Goal: Check status: Check status

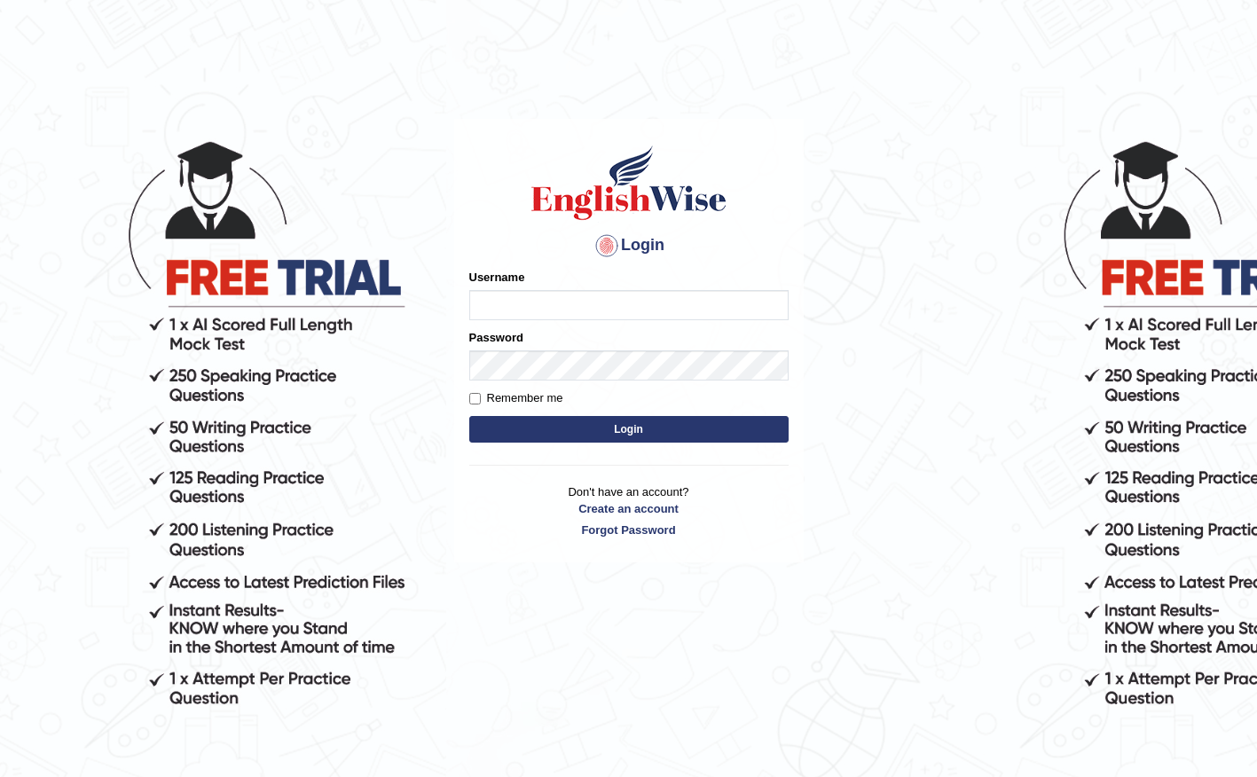
type input "Global_1234"
click at [632, 424] on button "Login" at bounding box center [628, 429] width 319 height 27
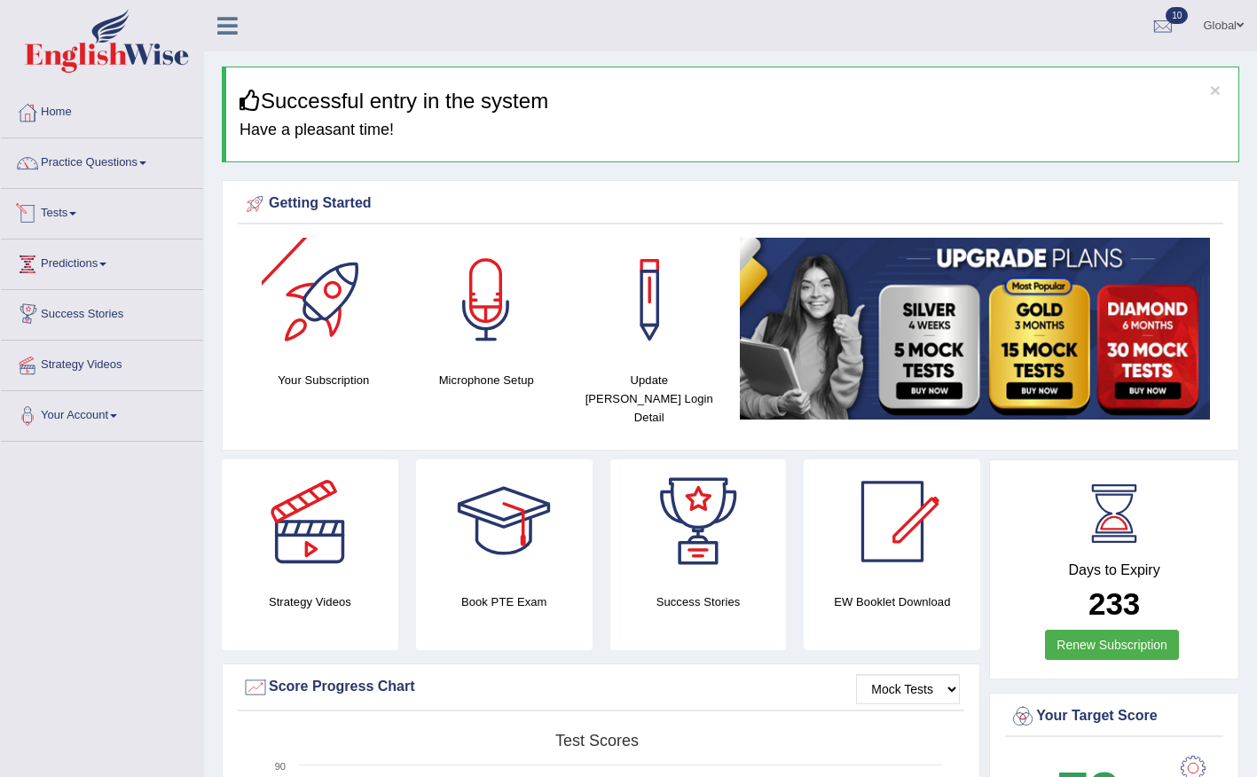
click at [77, 209] on link "Tests" at bounding box center [102, 211] width 202 height 44
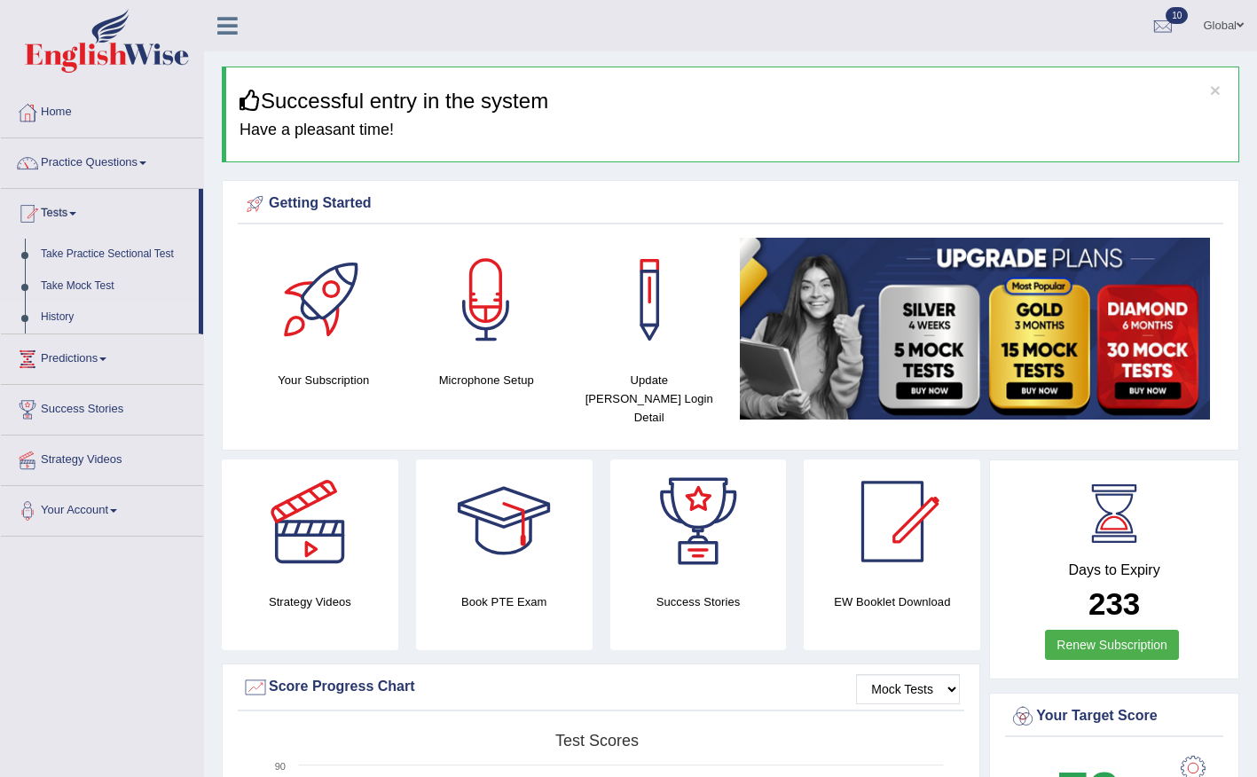
click at [67, 314] on link "History" at bounding box center [116, 318] width 166 height 32
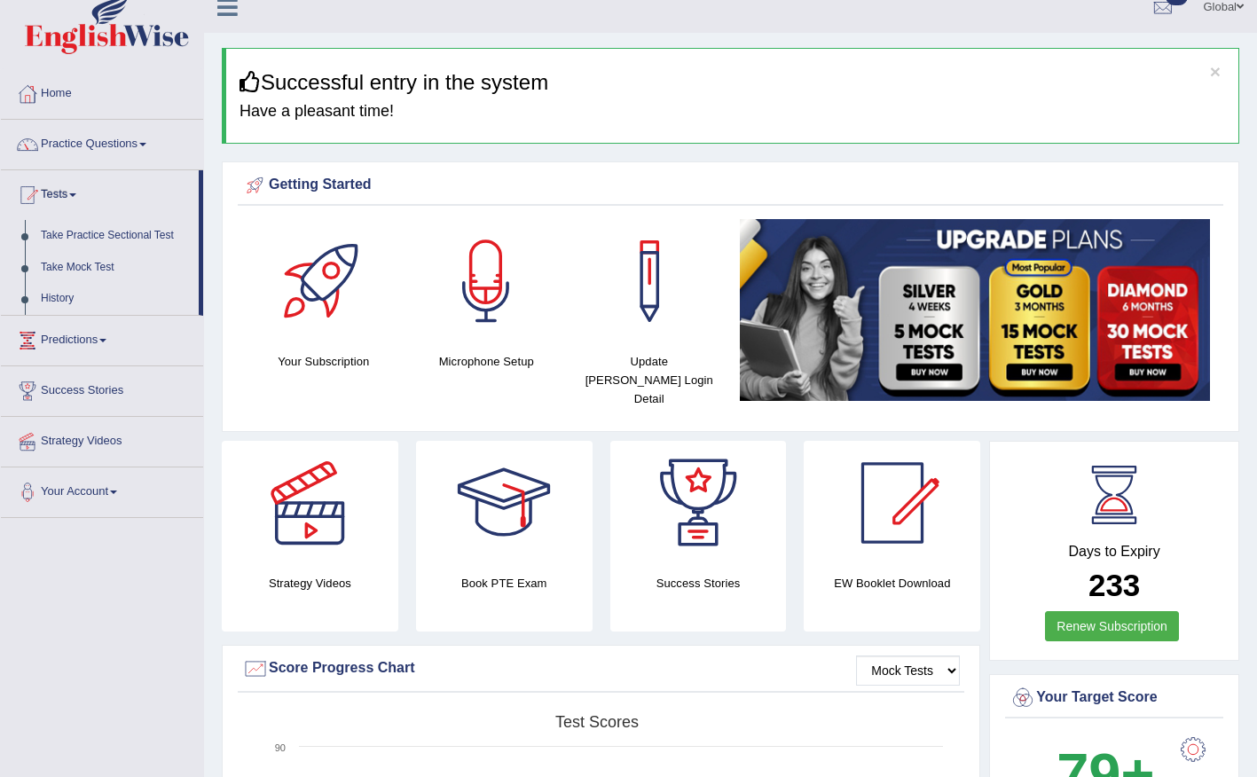
scroll to position [196, 0]
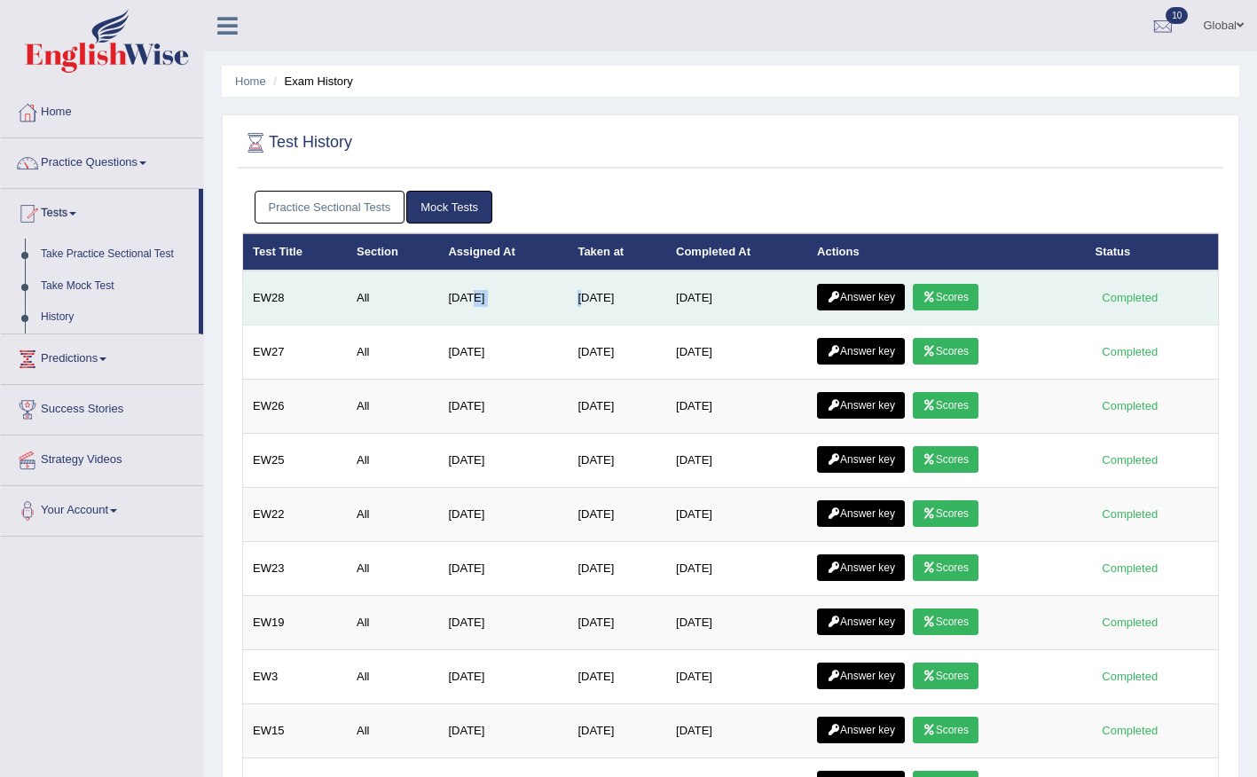
drag, startPoint x: 475, startPoint y: 301, endPoint x: 569, endPoint y: 301, distance: 93.1
click at [569, 301] on tr "EW28 All May 14, 2025 Oct 8, 2025 Oct 8, 2025 Answer key Scores Completed" at bounding box center [731, 298] width 976 height 55
click at [621, 299] on td "[DATE]" at bounding box center [617, 298] width 98 height 55
click at [655, 300] on td "[DATE]" at bounding box center [617, 298] width 98 height 55
click at [955, 298] on link "Scores" at bounding box center [946, 297] width 66 height 27
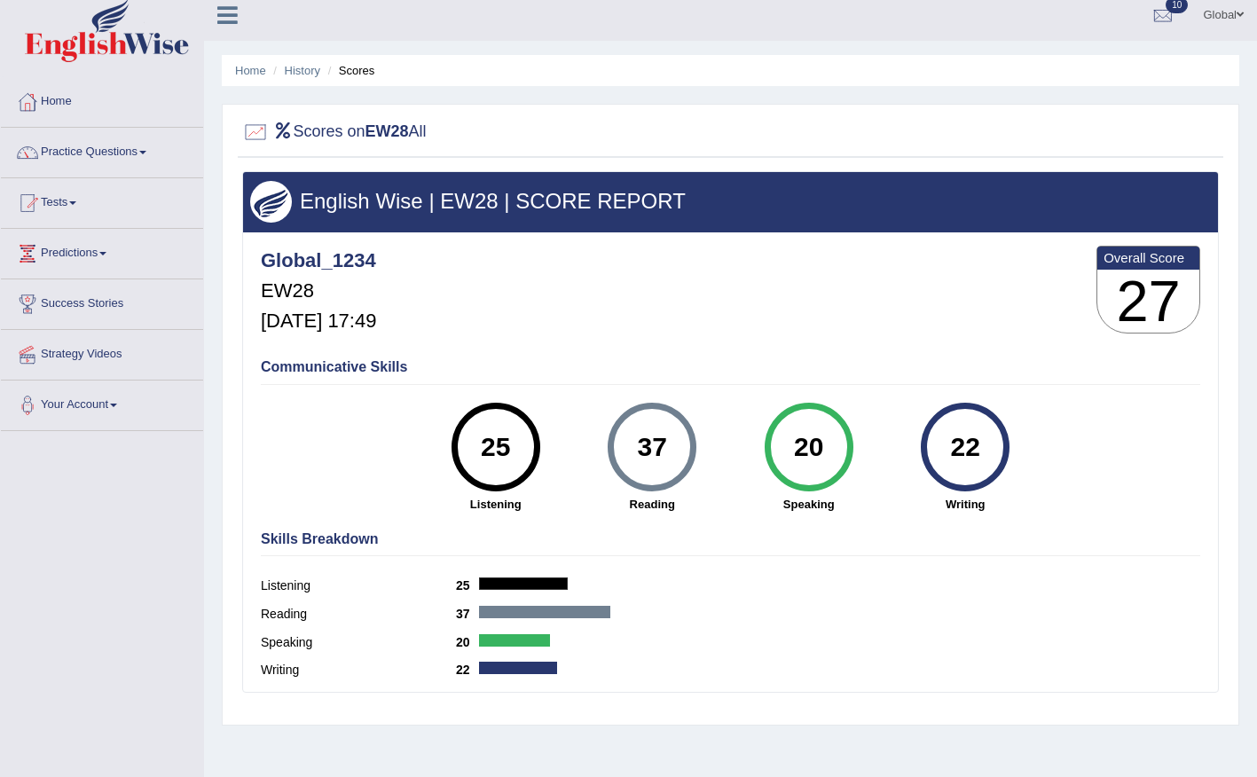
scroll to position [25, 0]
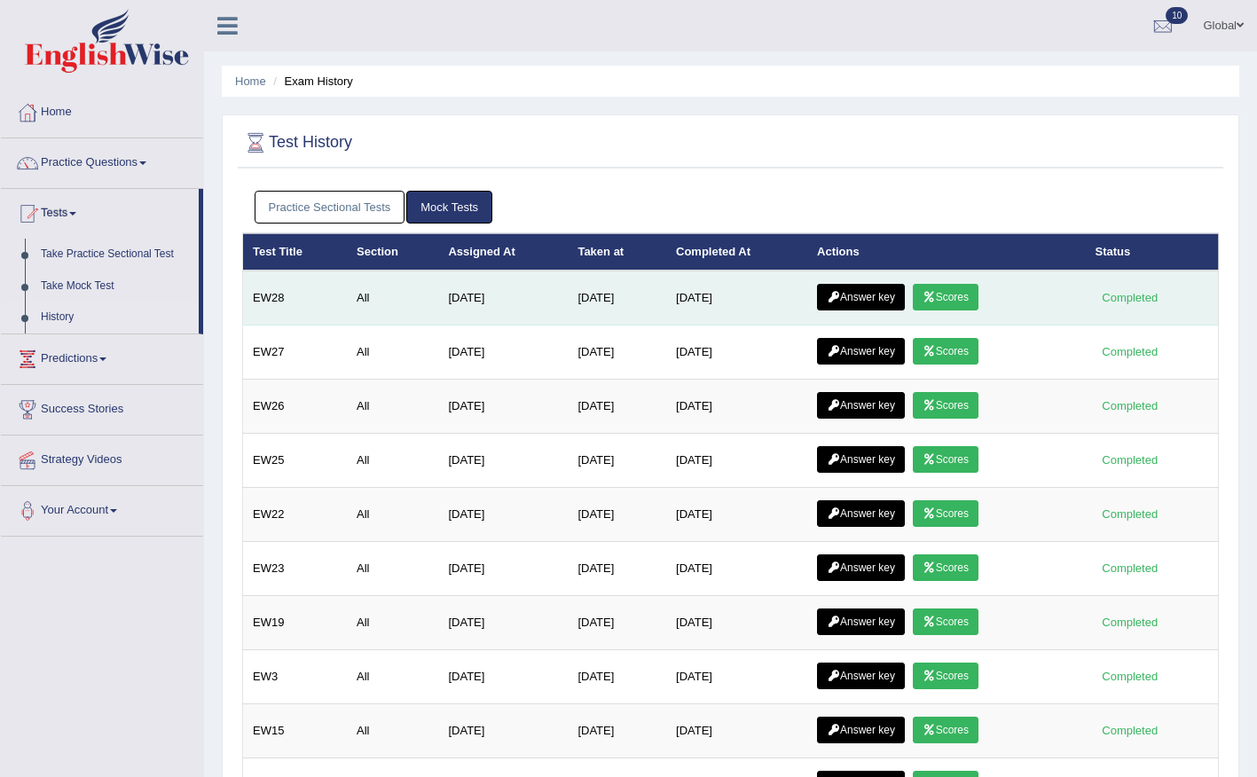
drag, startPoint x: 397, startPoint y: 303, endPoint x: 530, endPoint y: 291, distance: 133.6
click at [530, 291] on tr "EW28 All May 14, 2025 Oct 8, 2025 Oct 8, 2025 Answer key Scores Completed" at bounding box center [731, 298] width 976 height 55
click at [530, 291] on td "May 14, 2025" at bounding box center [503, 298] width 130 height 55
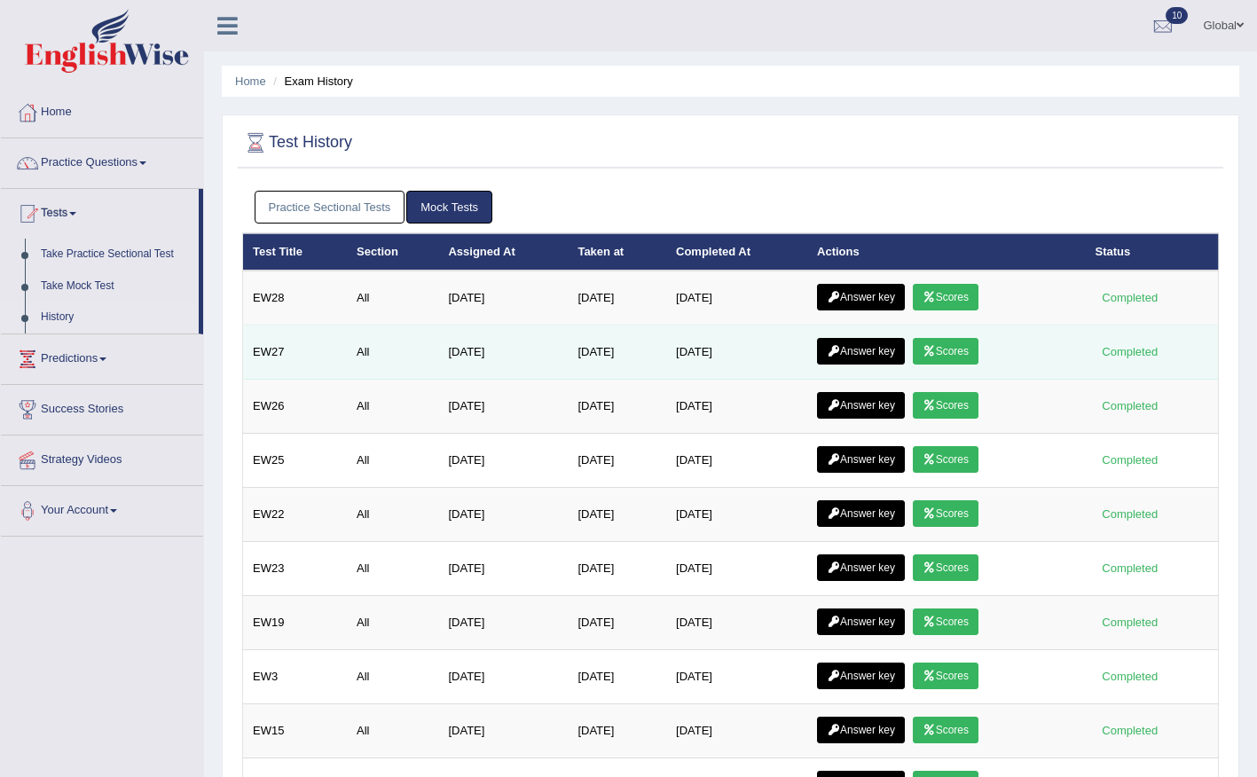
click at [971, 343] on link "Scores" at bounding box center [946, 351] width 66 height 27
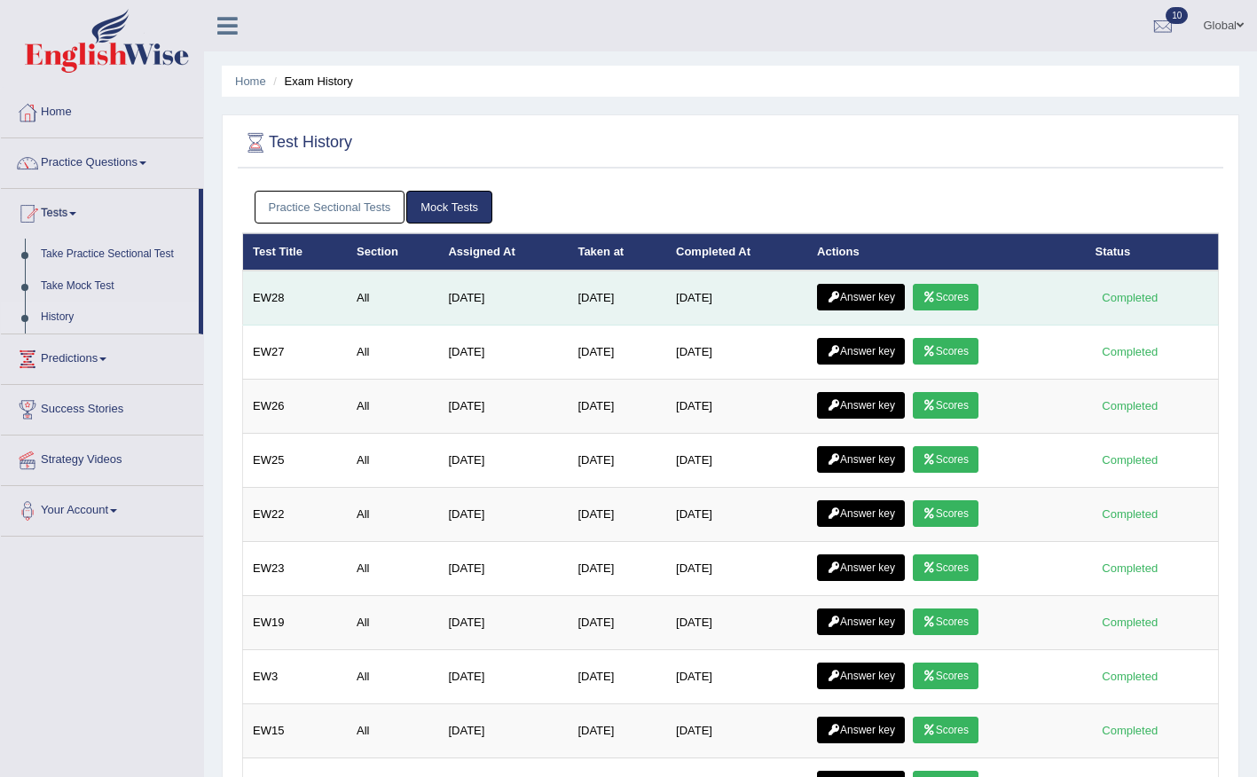
click at [946, 299] on link "Scores" at bounding box center [946, 297] width 66 height 27
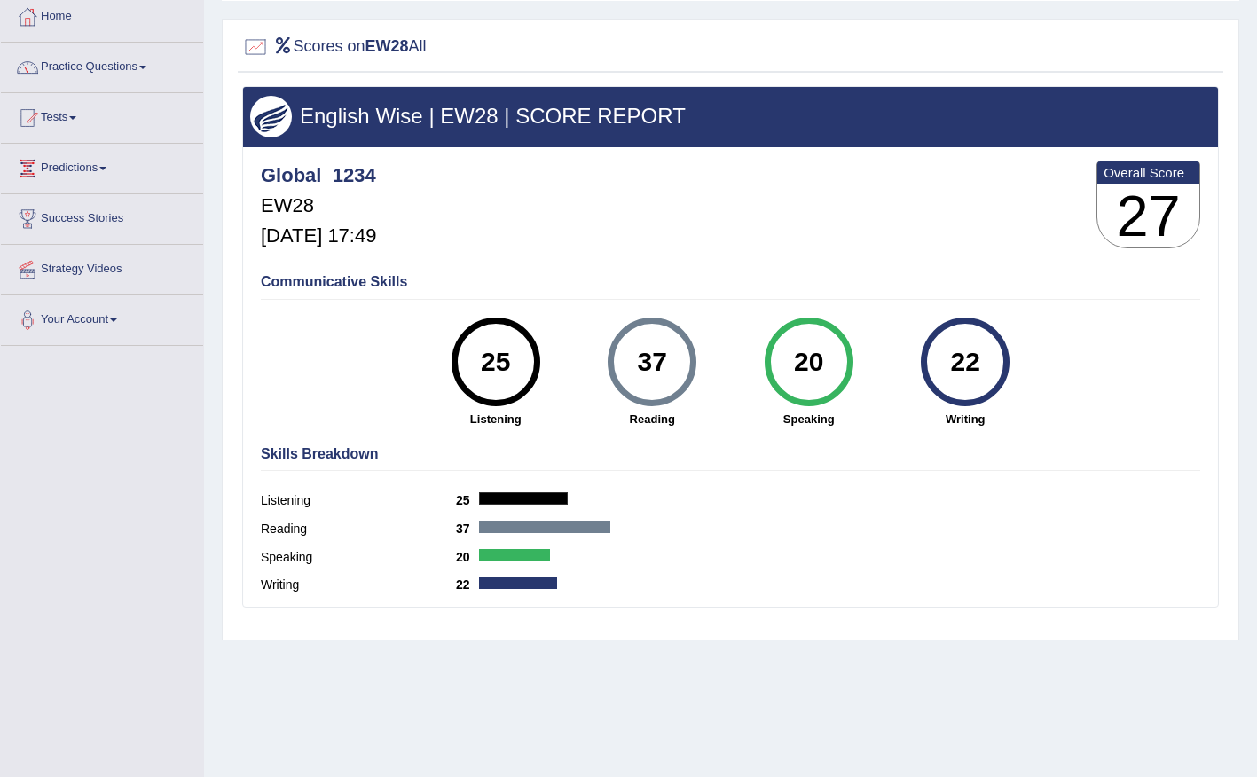
scroll to position [87, 0]
